Goal: Information Seeking & Learning: Learn about a topic

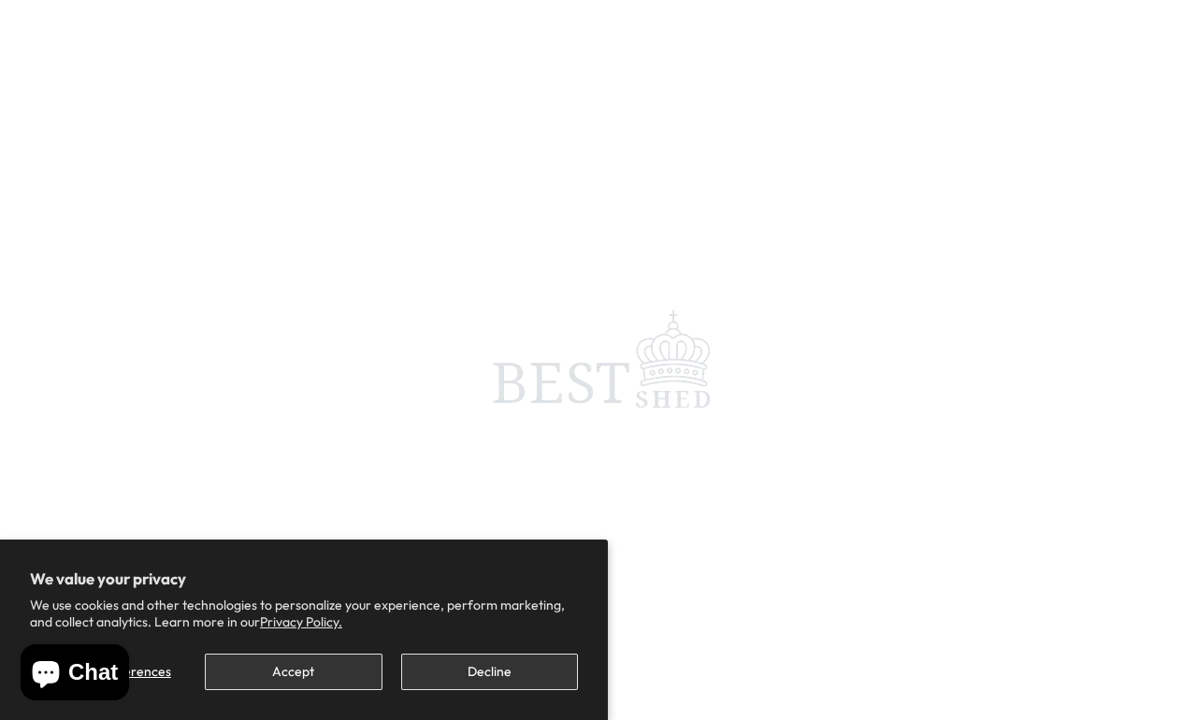
scroll to position [8, 0]
click at [309, 658] on button "Accept" at bounding box center [293, 672] width 177 height 36
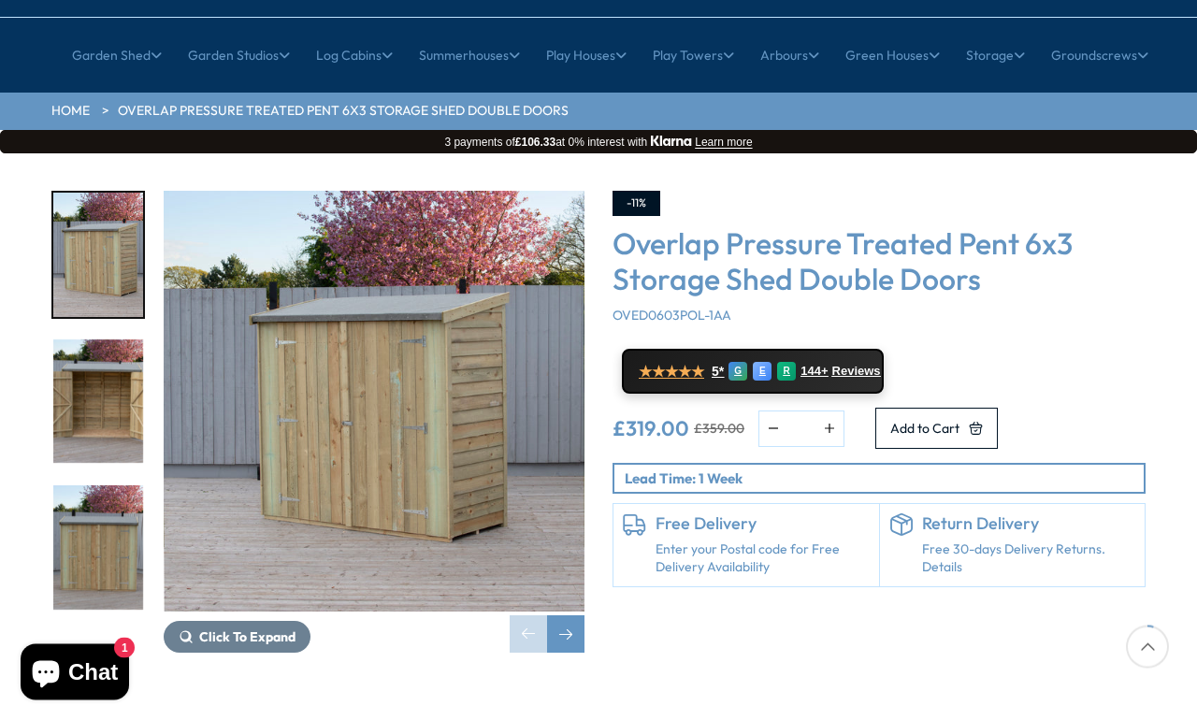
scroll to position [180, 0]
click at [554, 379] on img "1 / 10" at bounding box center [374, 401] width 421 height 421
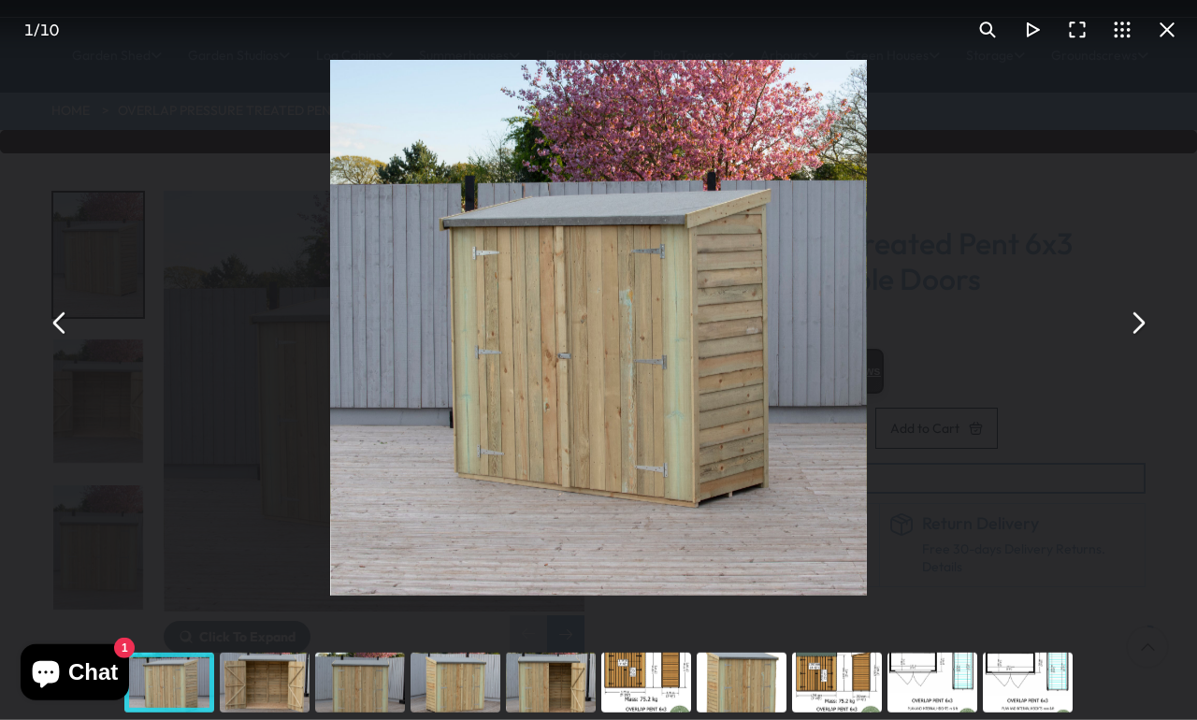
click at [1141, 345] on button "You can close this modal content with the ESC key" at bounding box center [1137, 322] width 45 height 45
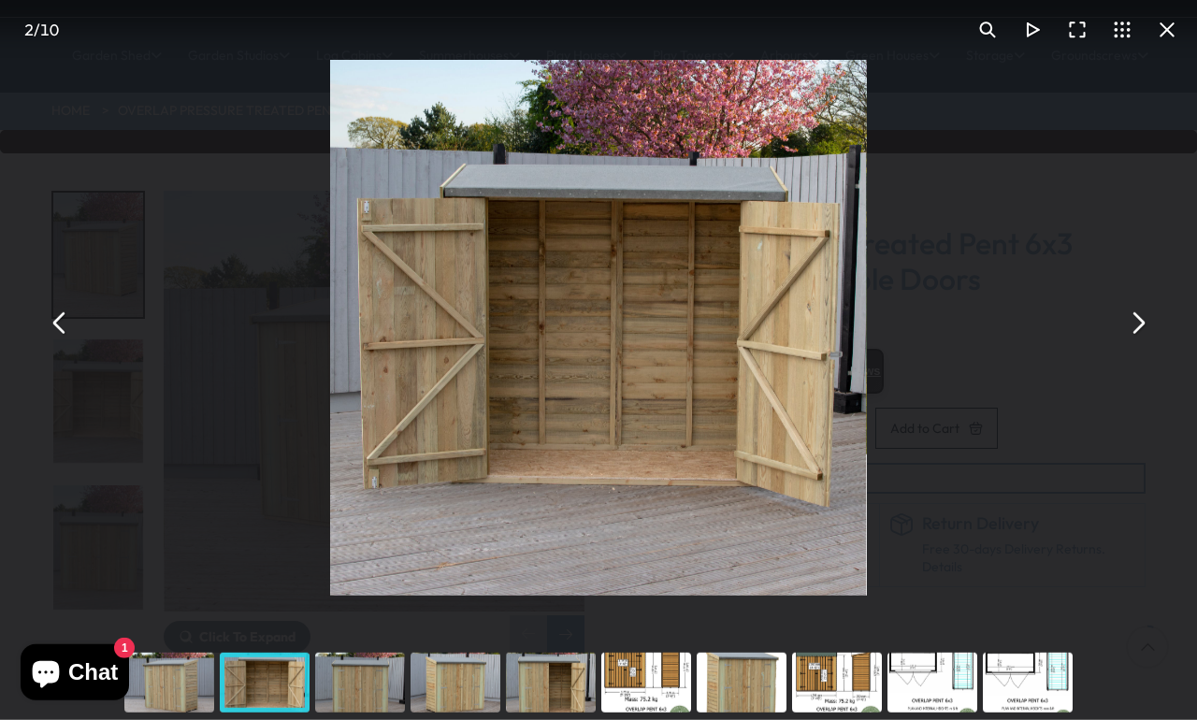
click at [1134, 345] on button "You can close this modal content with the ESC key" at bounding box center [1137, 322] width 45 height 45
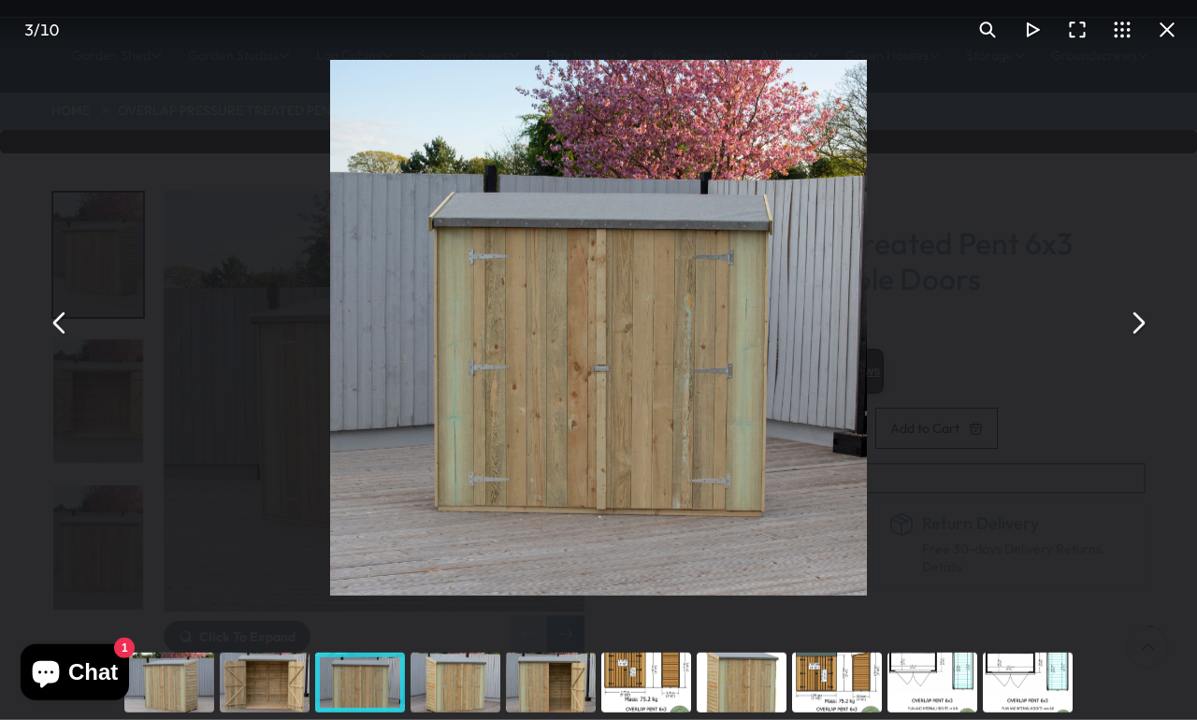
click at [1145, 345] on button "You can close this modal content with the ESC key" at bounding box center [1137, 322] width 45 height 45
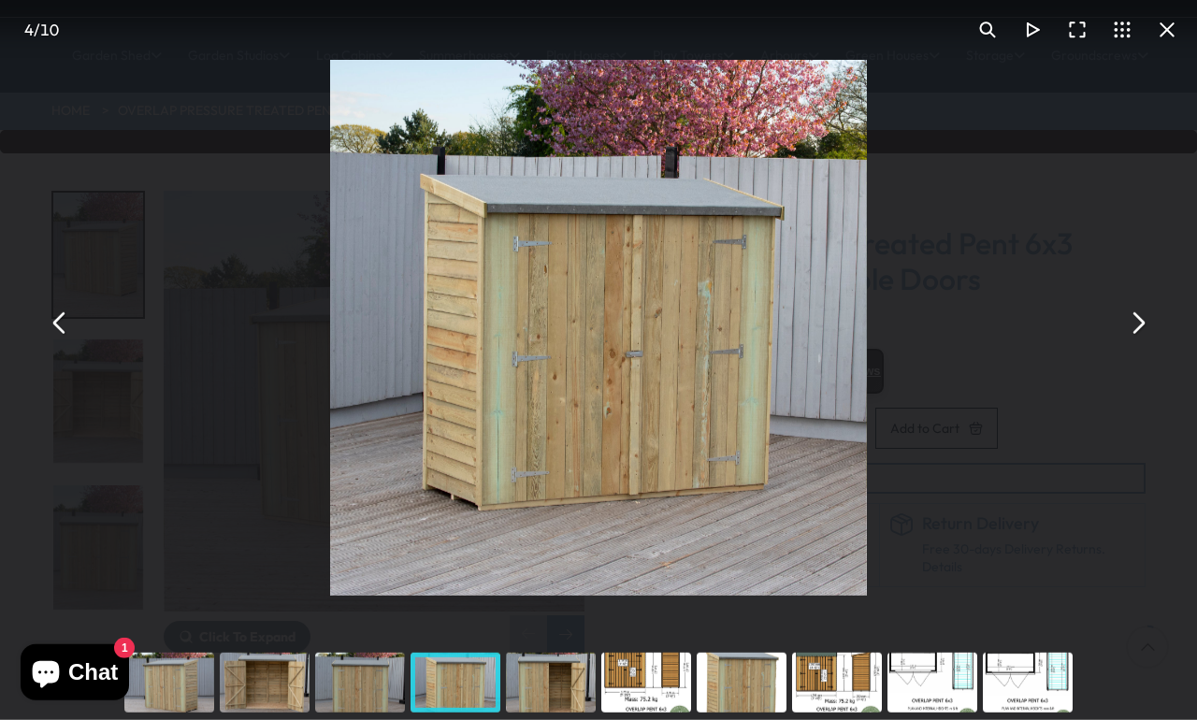
click at [1145, 345] on button "You can close this modal content with the ESC key" at bounding box center [1137, 322] width 45 height 45
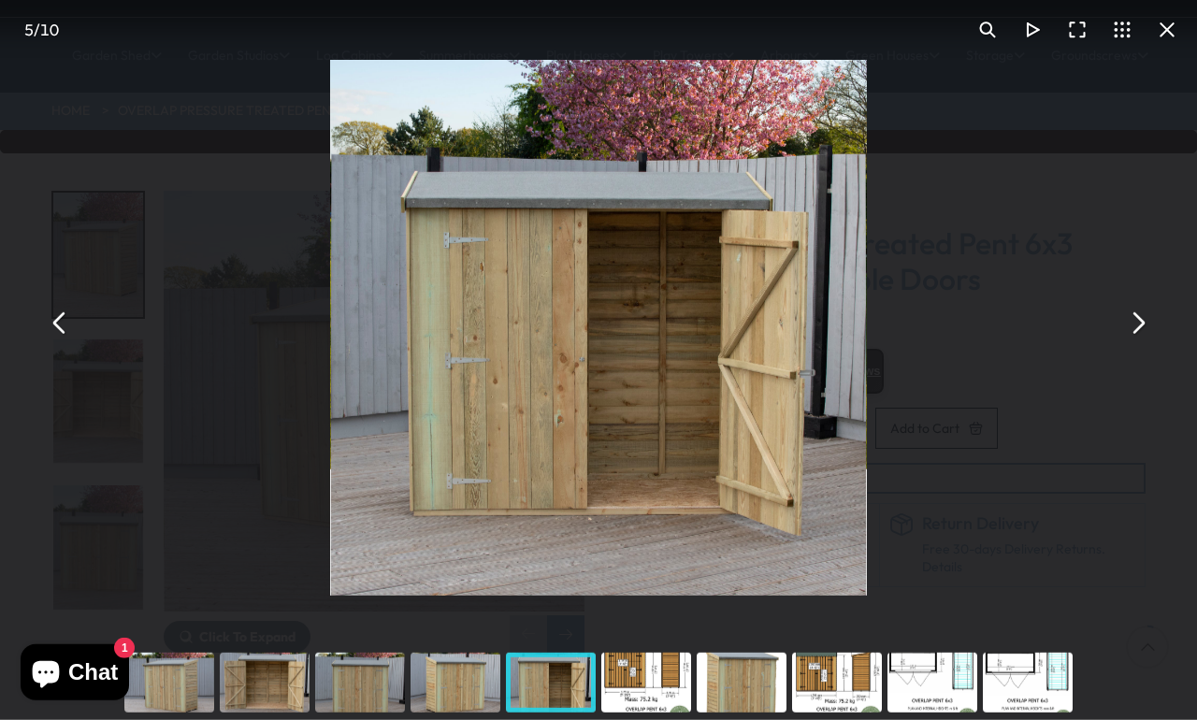
click at [1141, 345] on button "You can close this modal content with the ESC key" at bounding box center [1137, 322] width 45 height 45
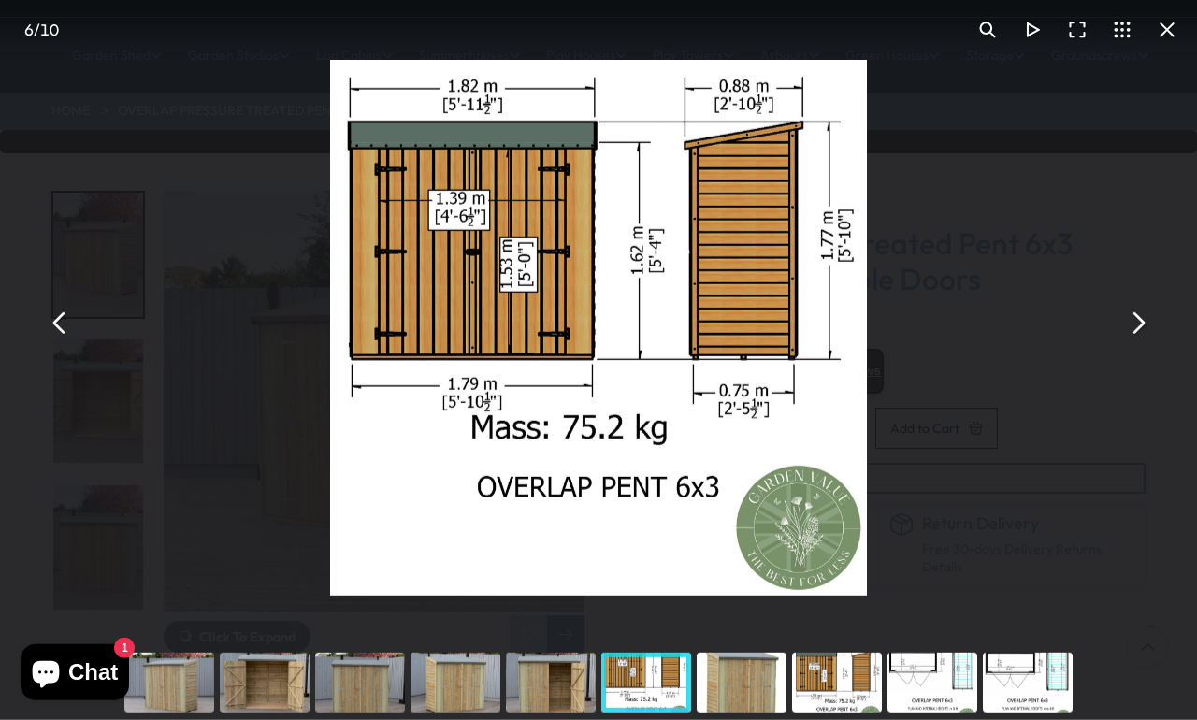
click at [1145, 345] on button "You can close this modal content with the ESC key" at bounding box center [1137, 322] width 45 height 45
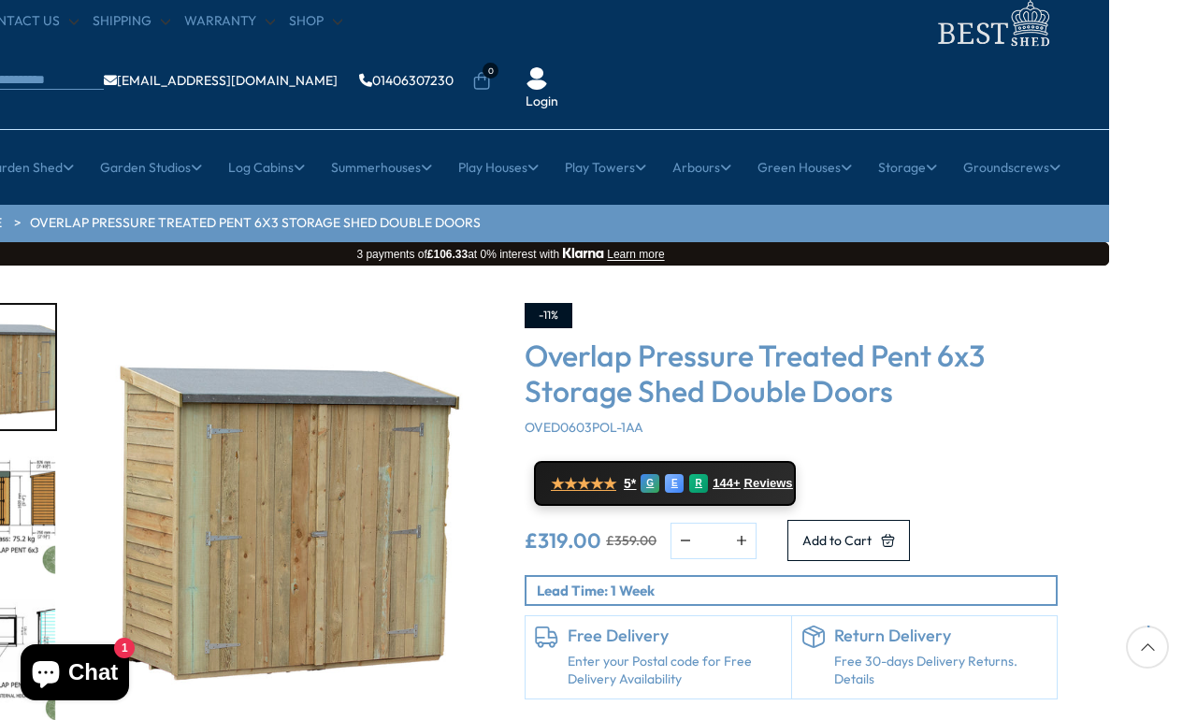
scroll to position [66, 87]
